Goal: Obtain resource: Download file/media

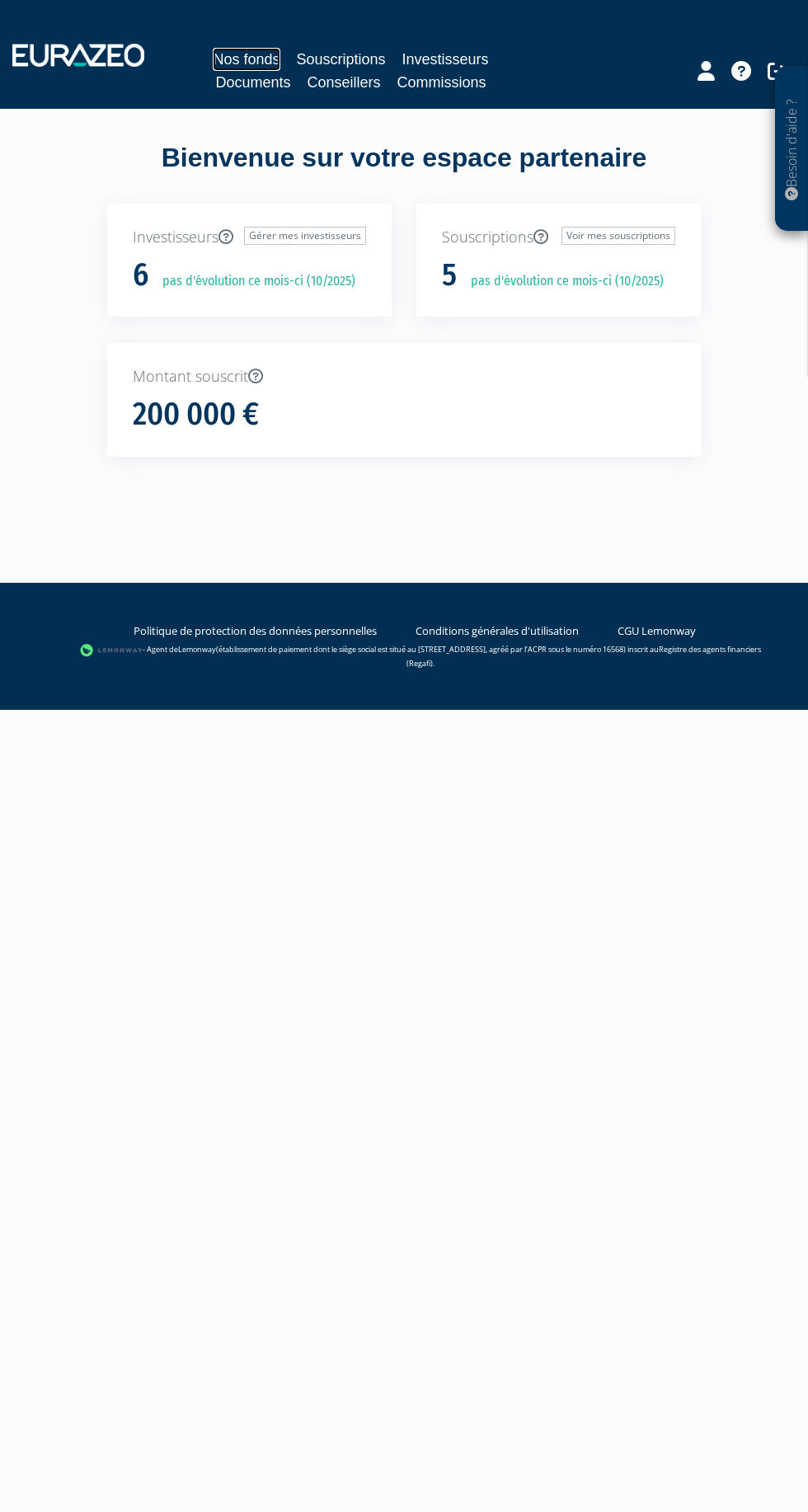
click at [255, 59] on link "Nos fonds" at bounding box center [245, 59] width 66 height 23
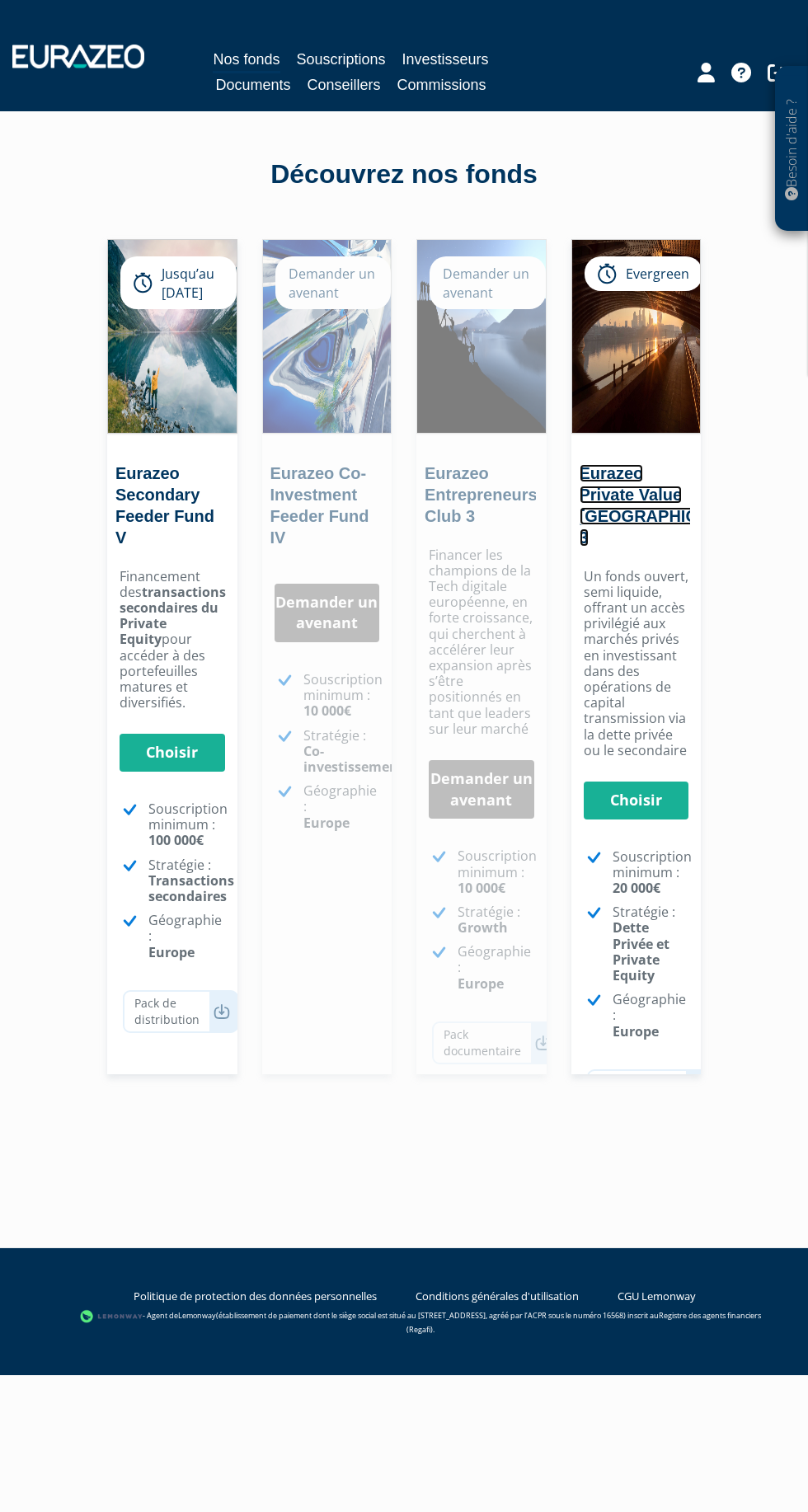
click at [635, 469] on link "Eurazeo Private Value [GEOGRAPHIC_DATA] 3" at bounding box center [667, 506] width 176 height 83
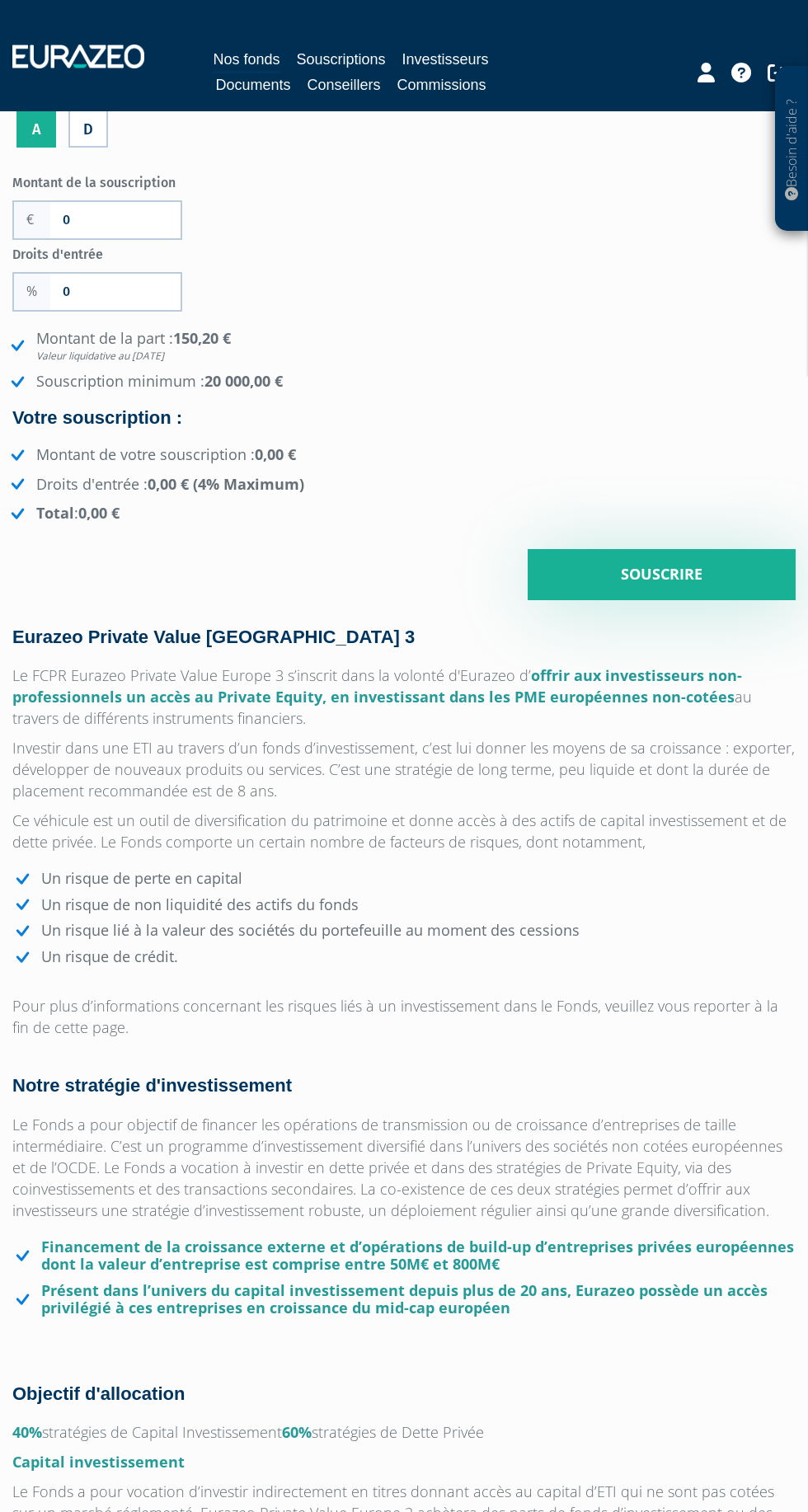
scroll to position [616, 0]
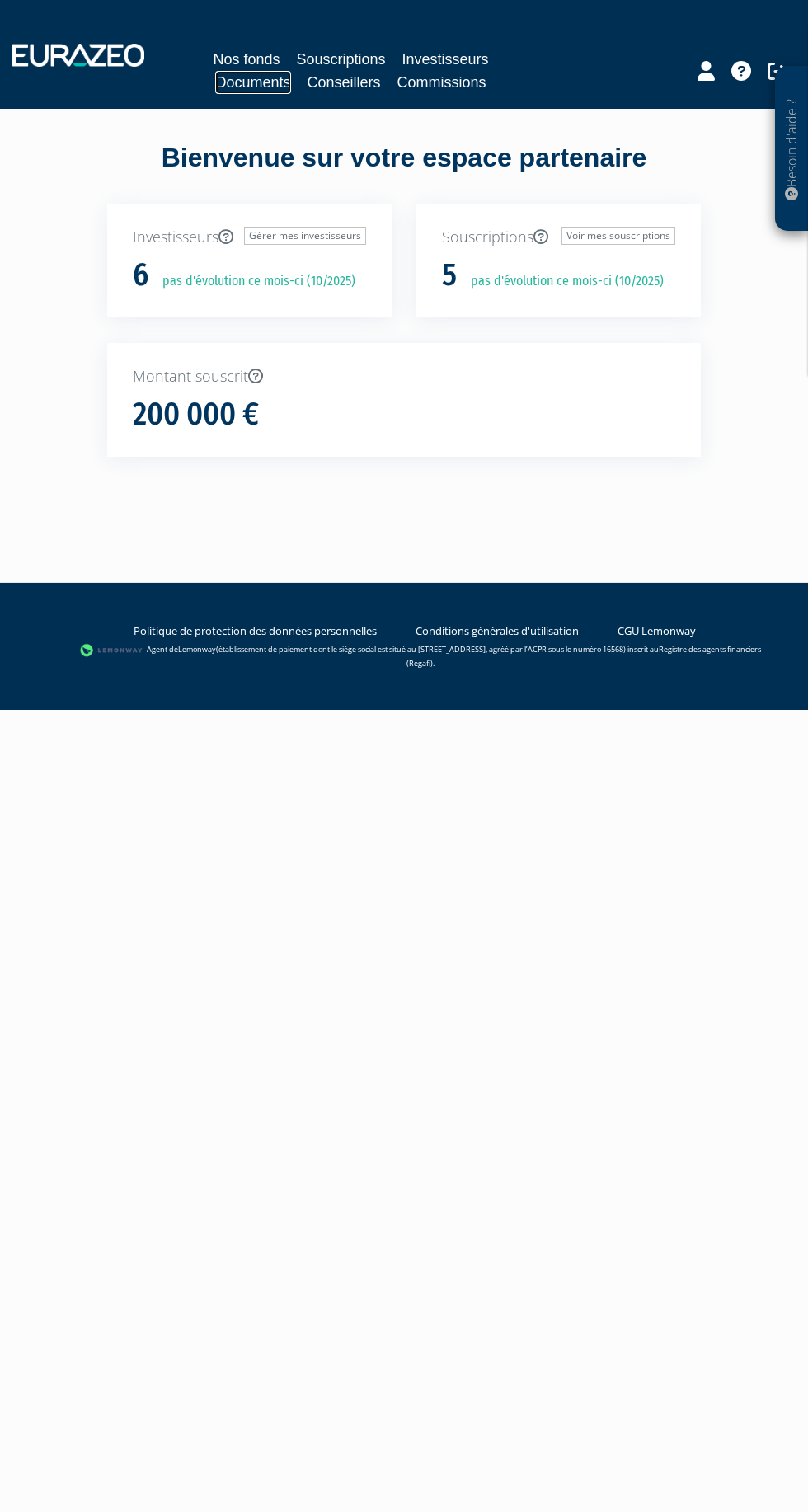
click at [275, 87] on link "Documents" at bounding box center [252, 82] width 75 height 23
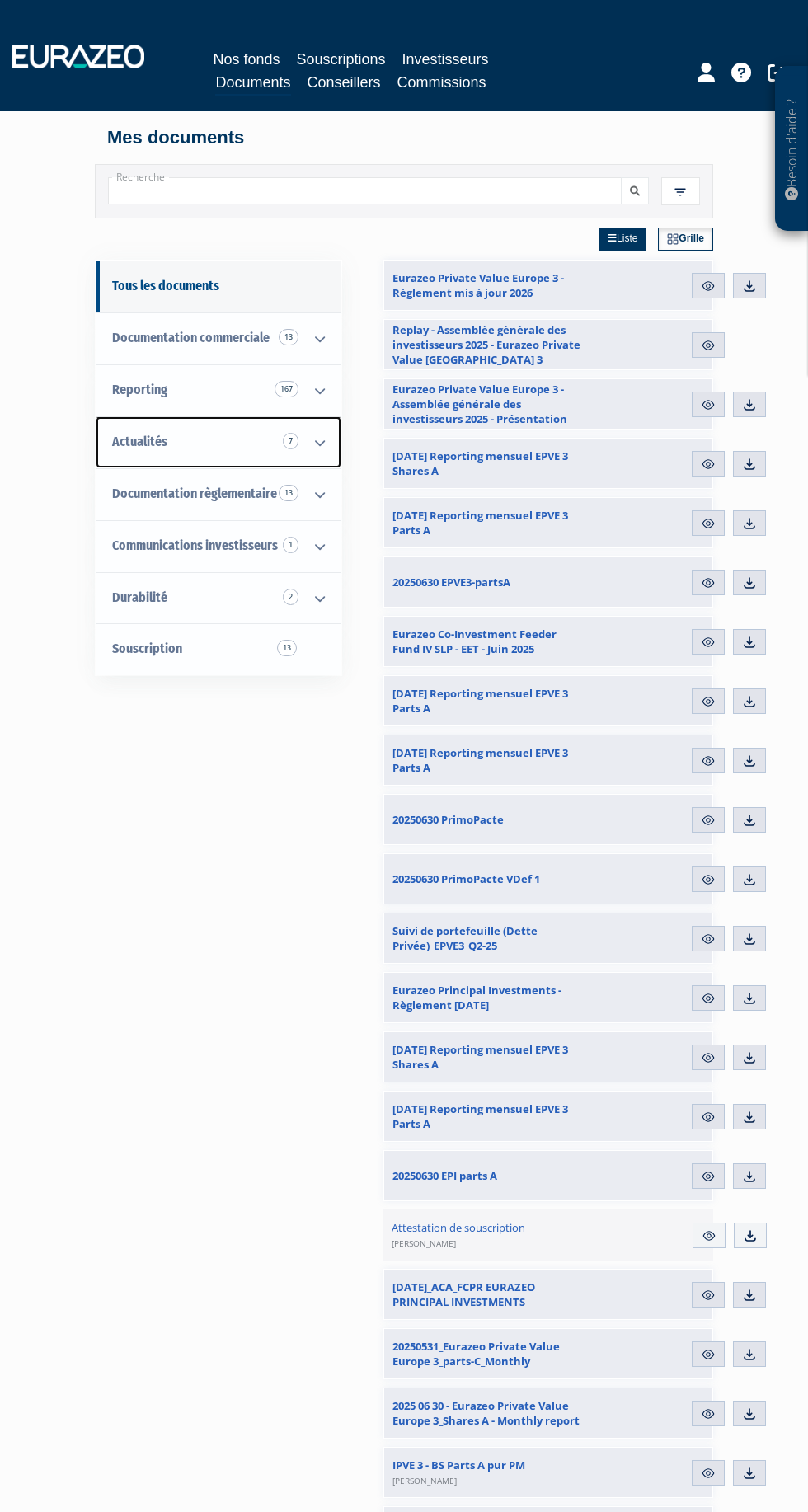
click at [256, 450] on link "Actualités 7" at bounding box center [218, 442] width 246 height 52
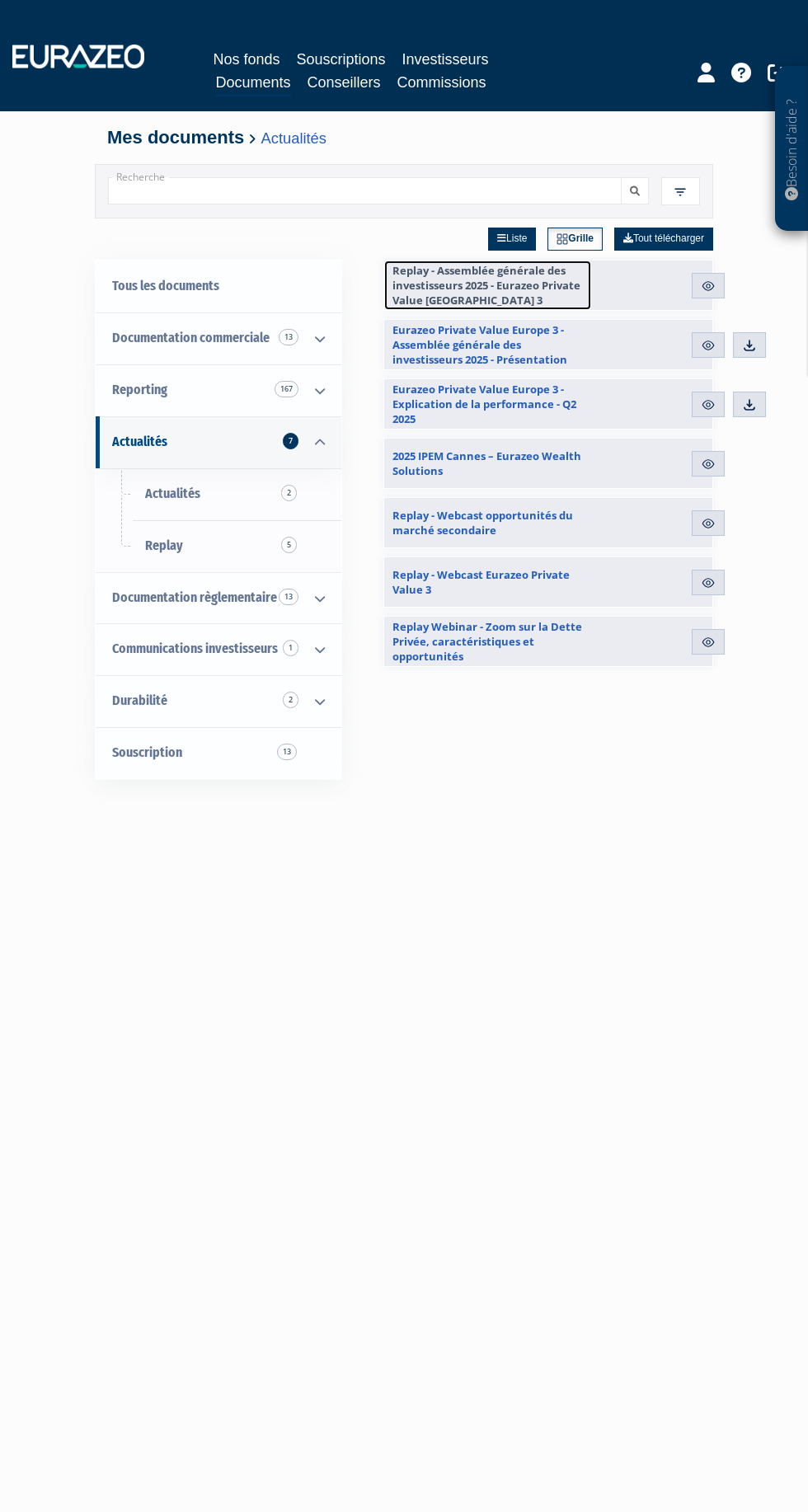
click at [551, 284] on span "Replay - Assemblée générale des investisseurs 2025 - Eurazeo Private Value [GEO…" at bounding box center [488, 286] width 191 height 45
